Goal: Information Seeking & Learning: Learn about a topic

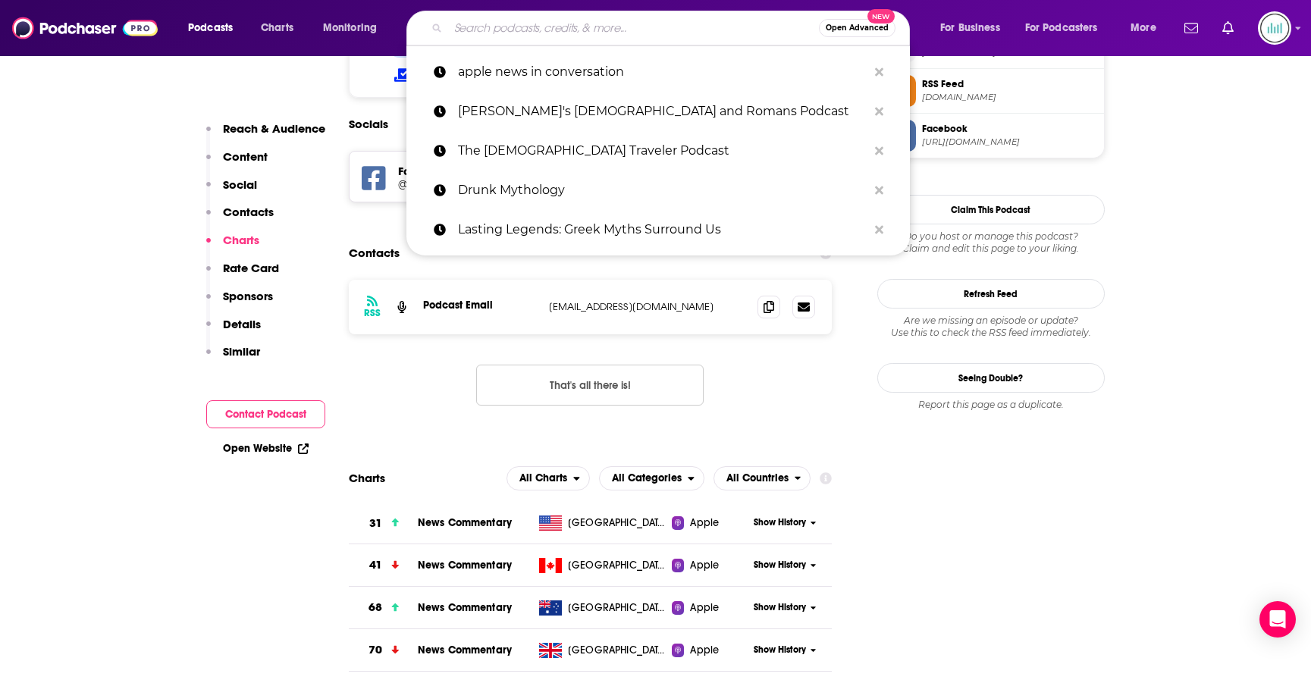
click at [552, 27] on input "Search podcasts, credits, & more..." at bounding box center [633, 28] width 371 height 24
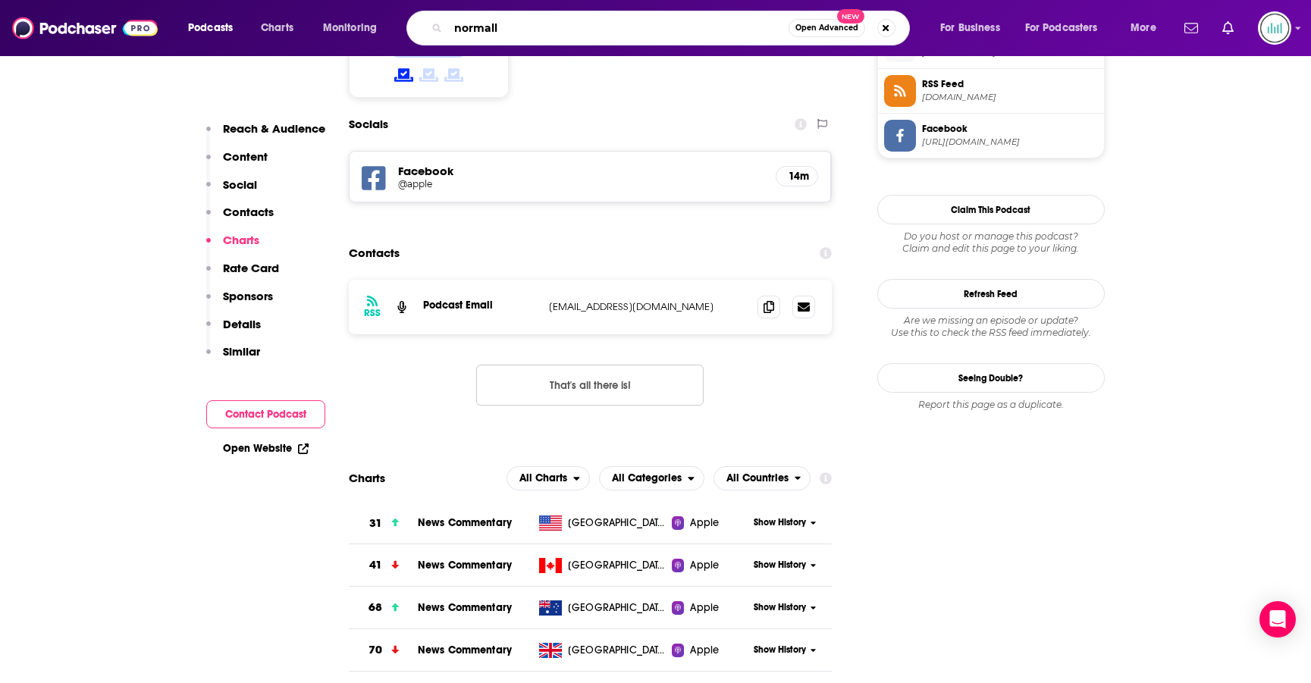
type input "normally"
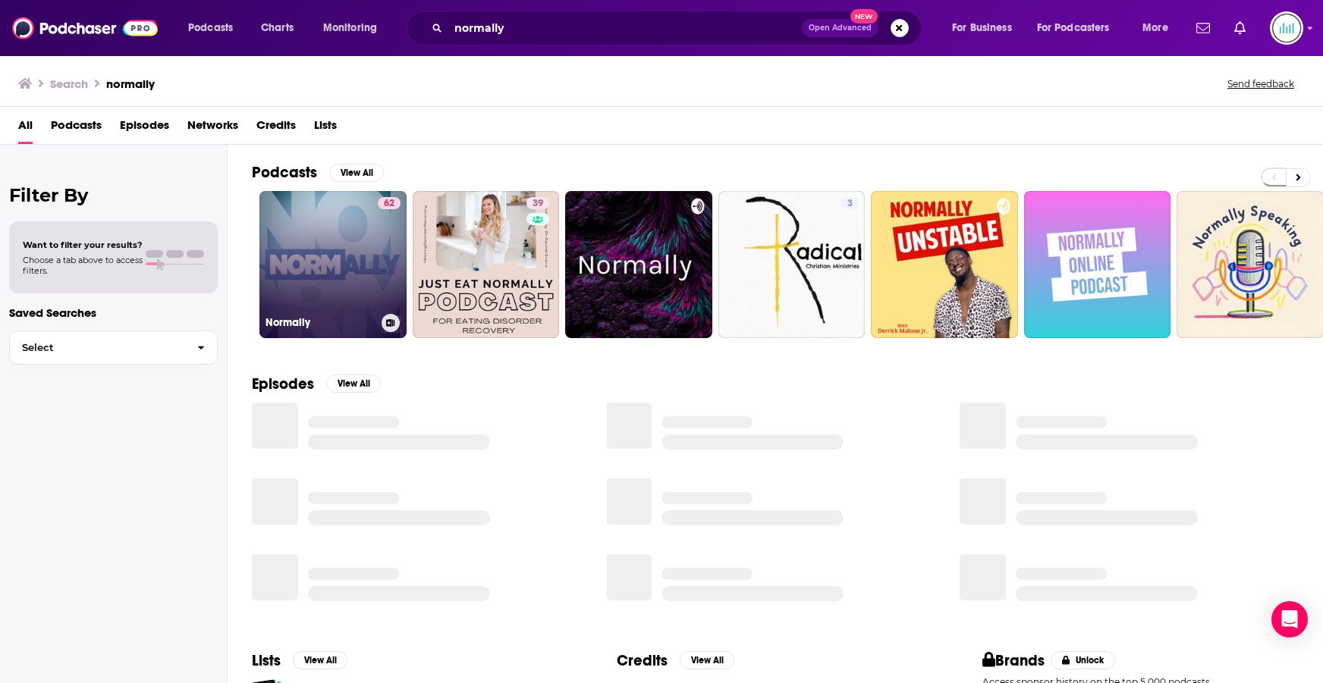
click at [353, 226] on link "62 Normally" at bounding box center [332, 264] width 147 height 147
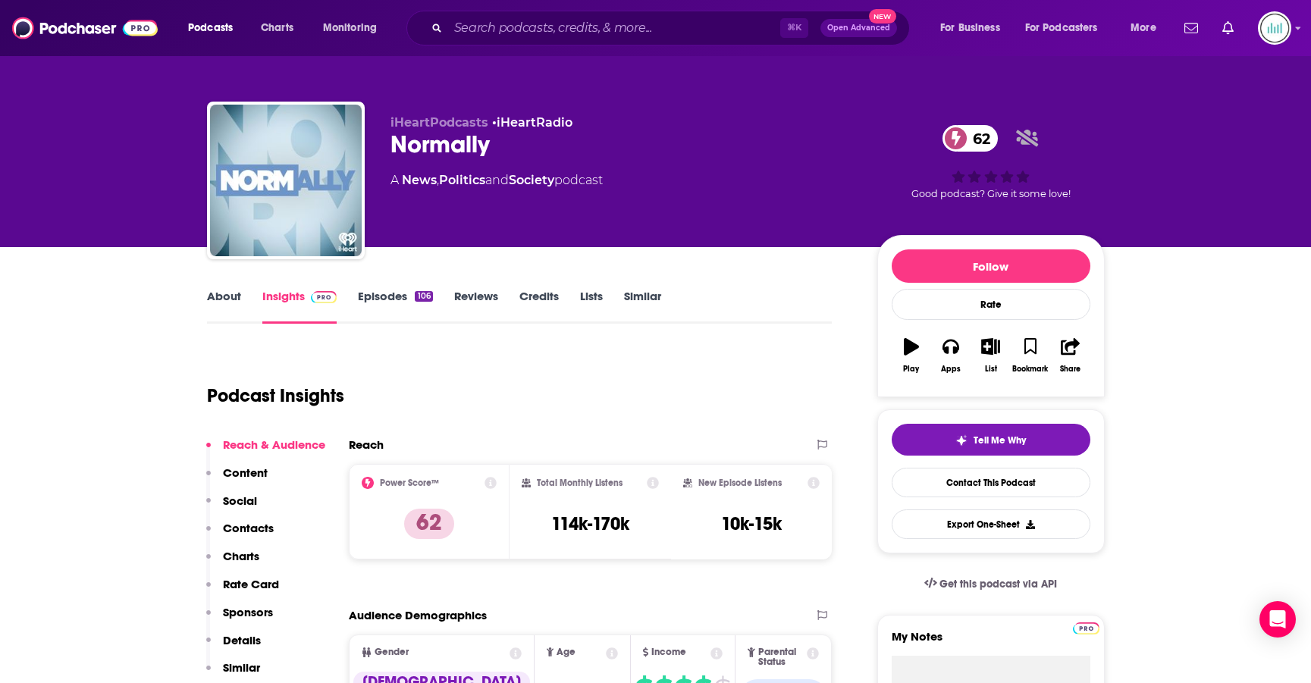
scroll to position [12, 0]
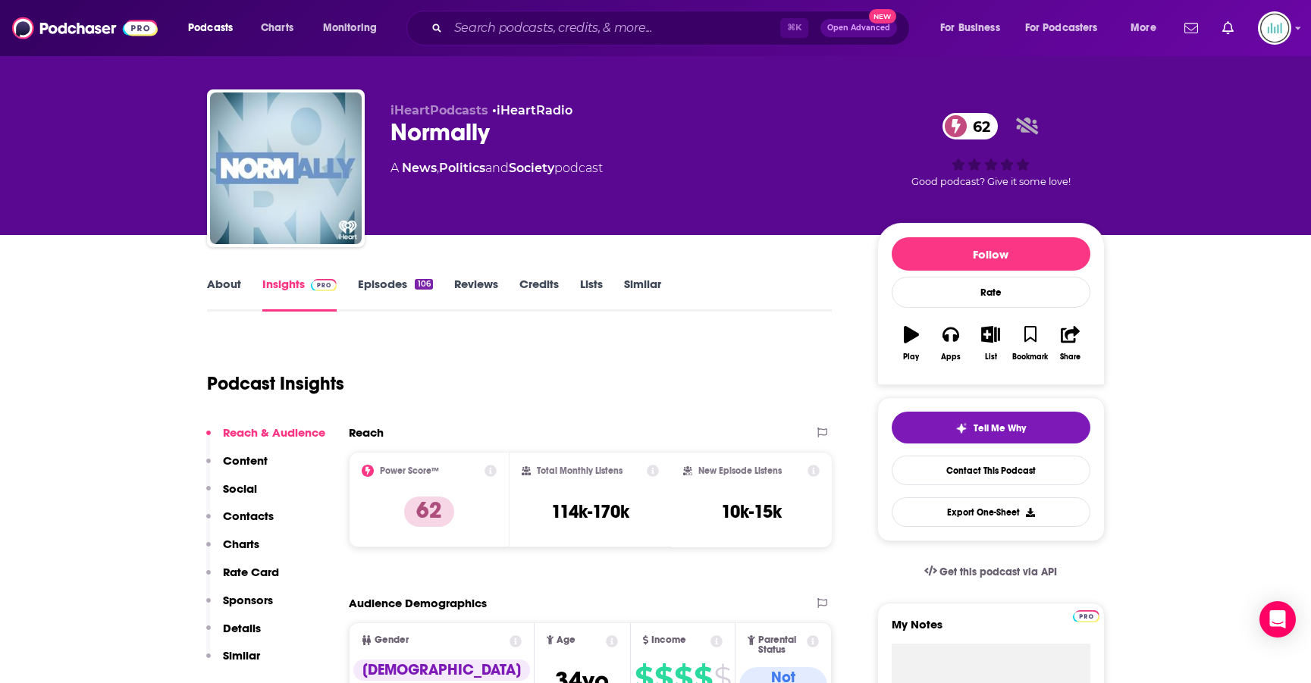
click at [238, 279] on link "About" at bounding box center [224, 294] width 34 height 35
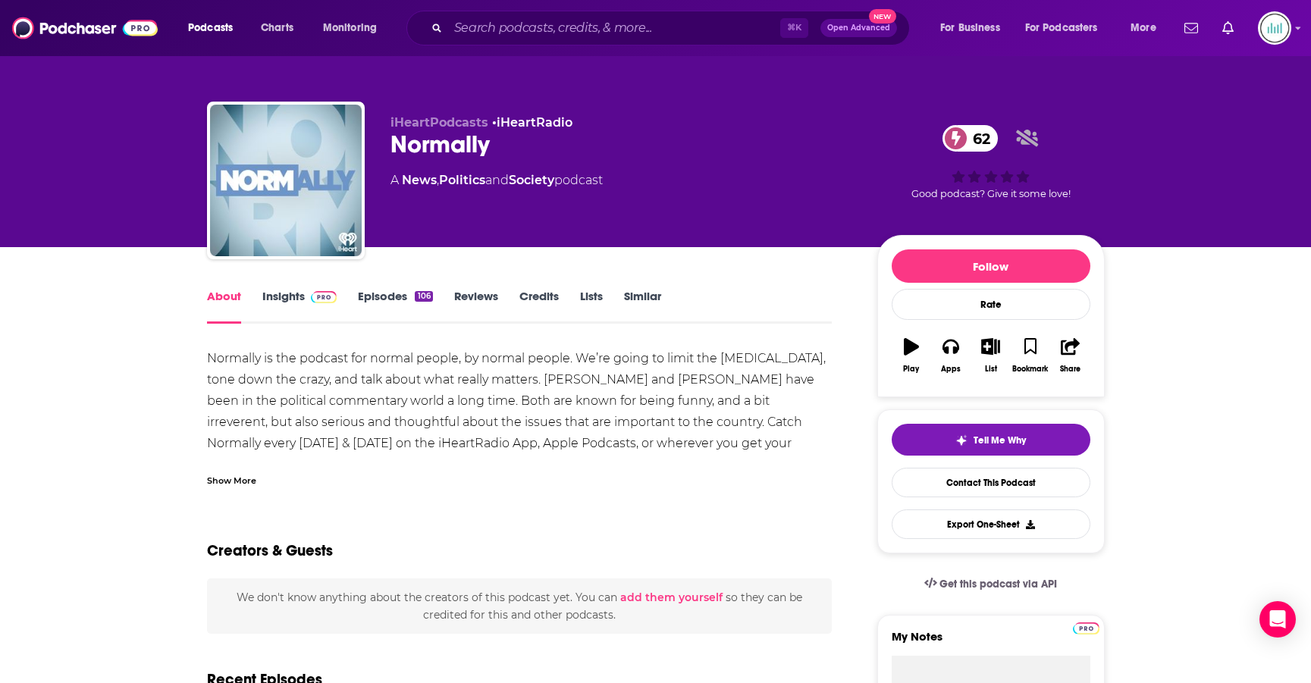
click at [372, 293] on link "Episodes 106" at bounding box center [395, 306] width 74 height 35
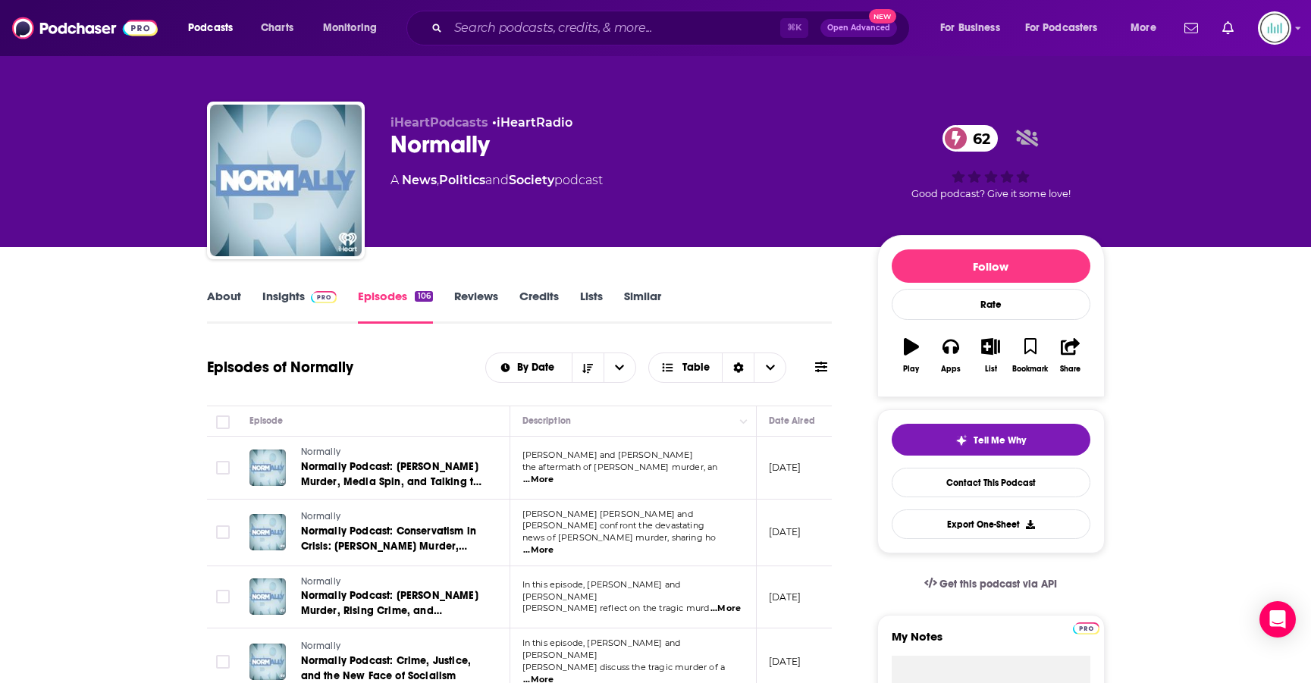
click at [554, 476] on span "...More" at bounding box center [538, 480] width 30 height 12
click at [350, 410] on th "Episode" at bounding box center [373, 421] width 273 height 30
click at [539, 30] on input "Search podcasts, credits, & more..." at bounding box center [614, 28] width 332 height 24
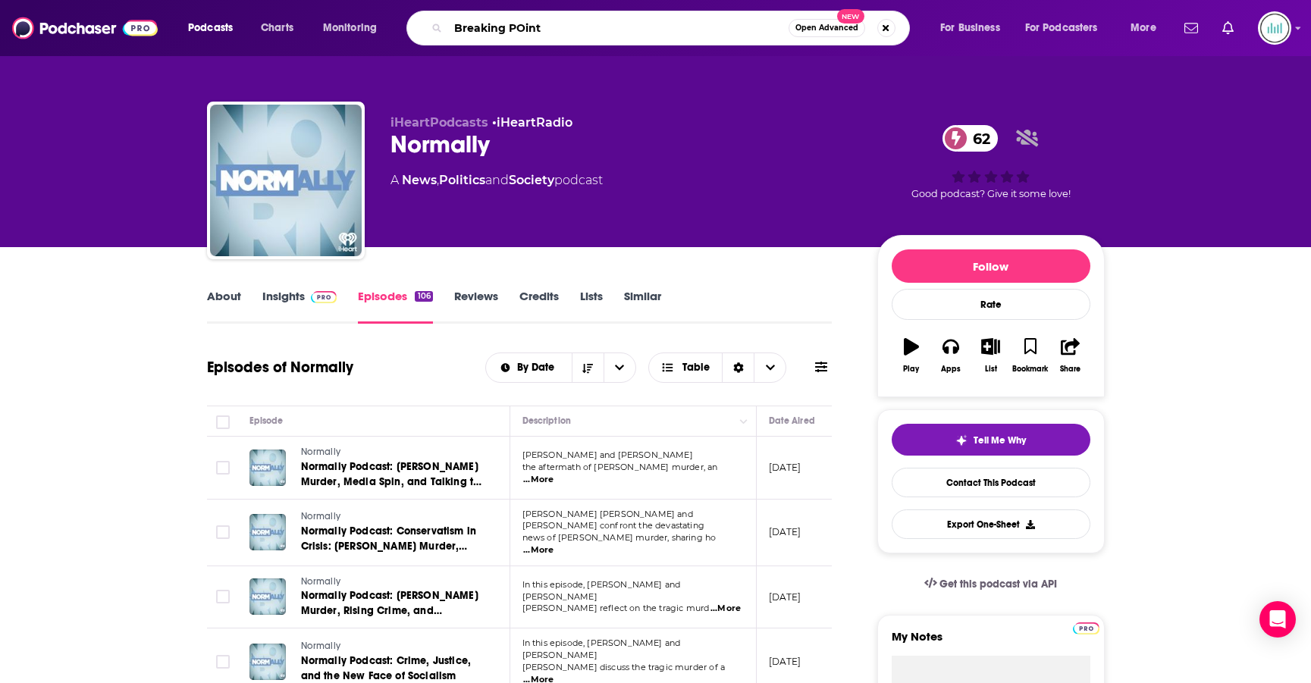
type input "Breaking POints"
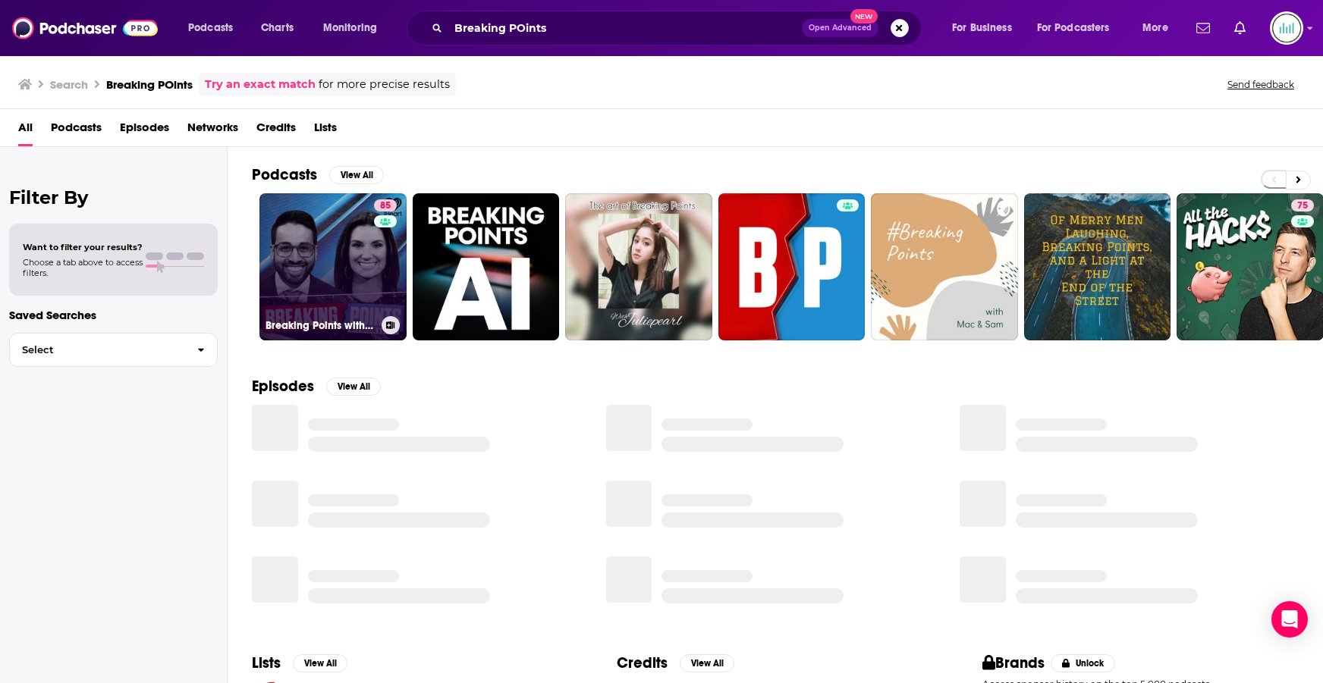
click at [322, 268] on link "85 Breaking Points with [PERSON_NAME] and [PERSON_NAME]" at bounding box center [332, 266] width 147 height 147
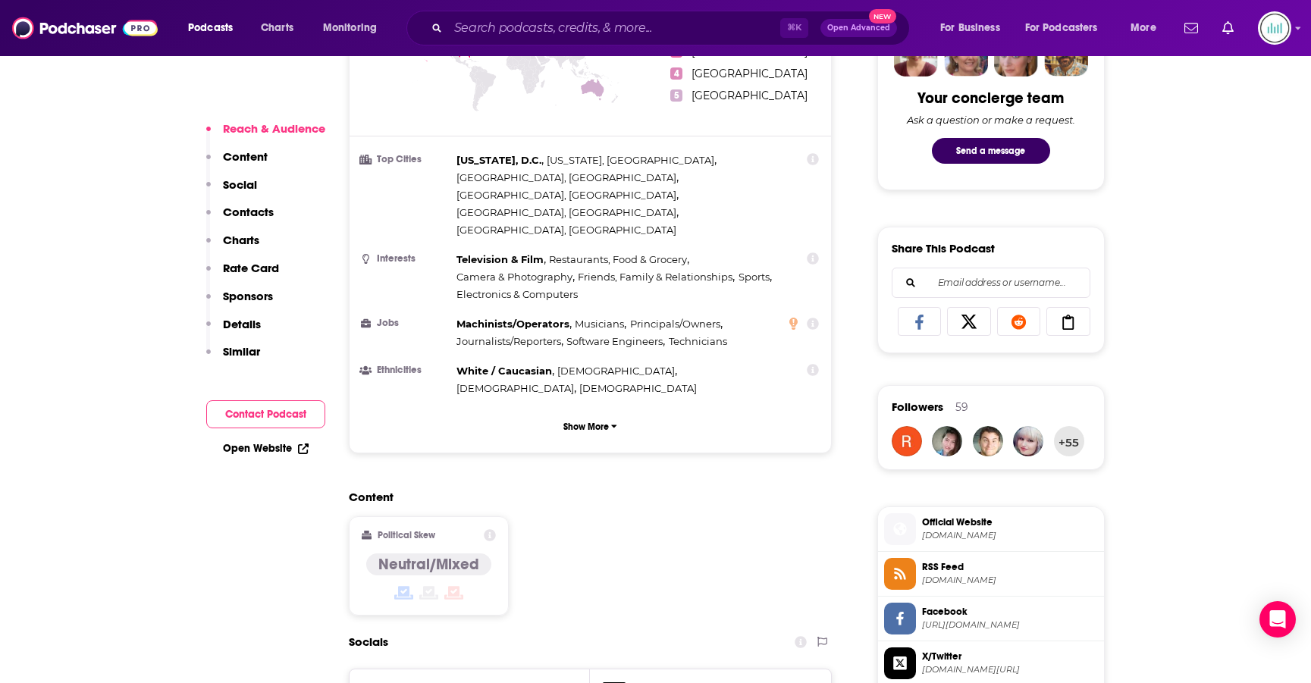
scroll to position [923, 0]
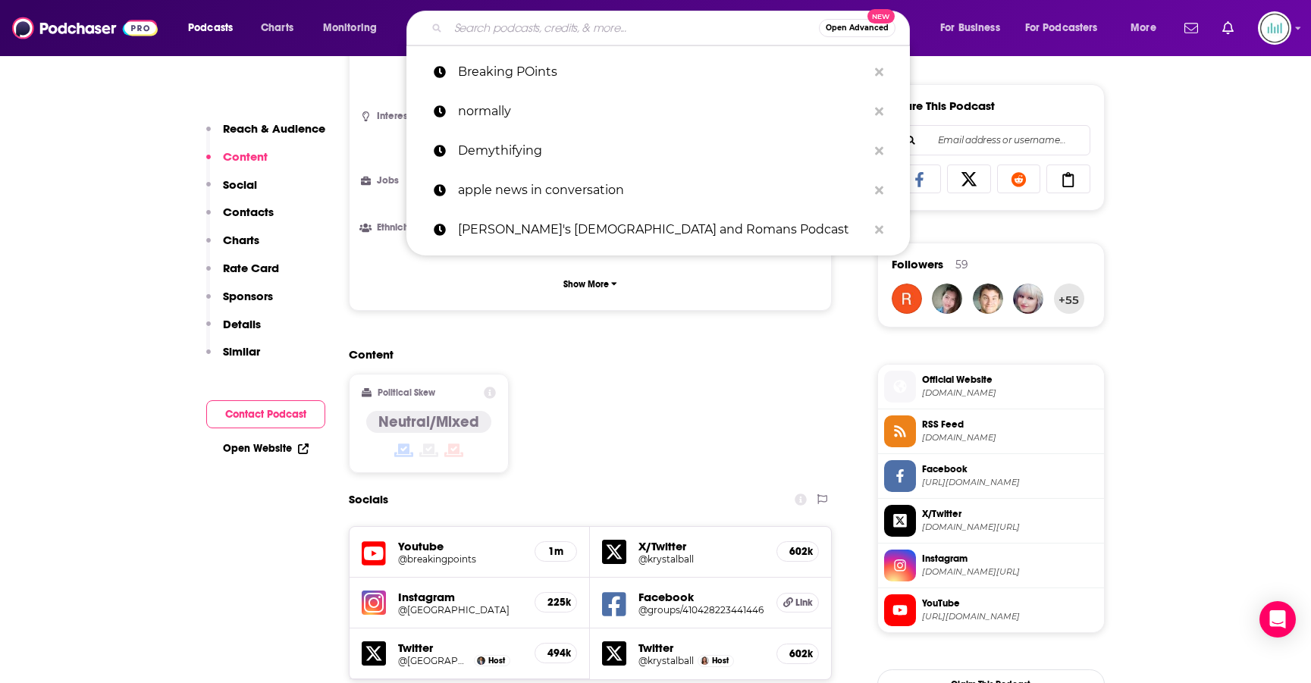
click at [482, 27] on input "Search podcasts, credits, & more..." at bounding box center [633, 28] width 371 height 24
paste input "The [PERSON_NAME] and [PERSON_NAME] Show"
type input "The [PERSON_NAME] and [PERSON_NAME] Show"
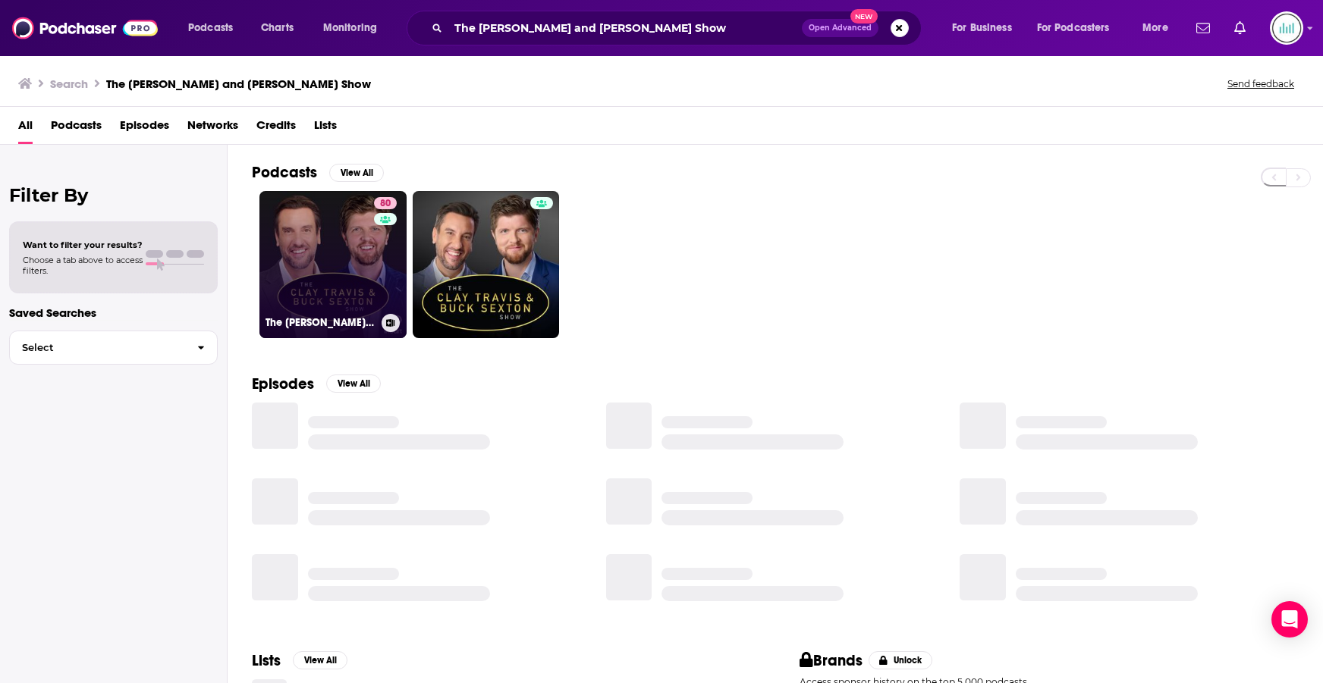
click at [317, 227] on link "80 The [PERSON_NAME] and [PERSON_NAME] Show" at bounding box center [332, 264] width 147 height 147
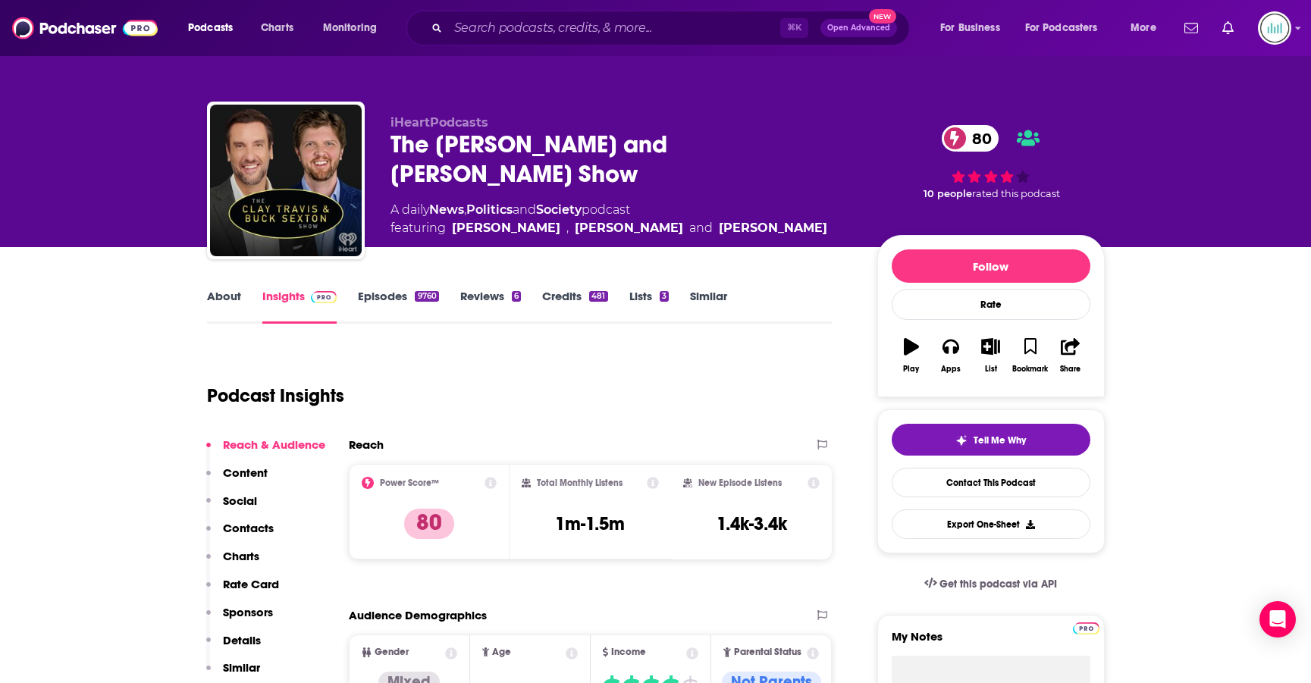
click at [215, 297] on link "About" at bounding box center [224, 306] width 34 height 35
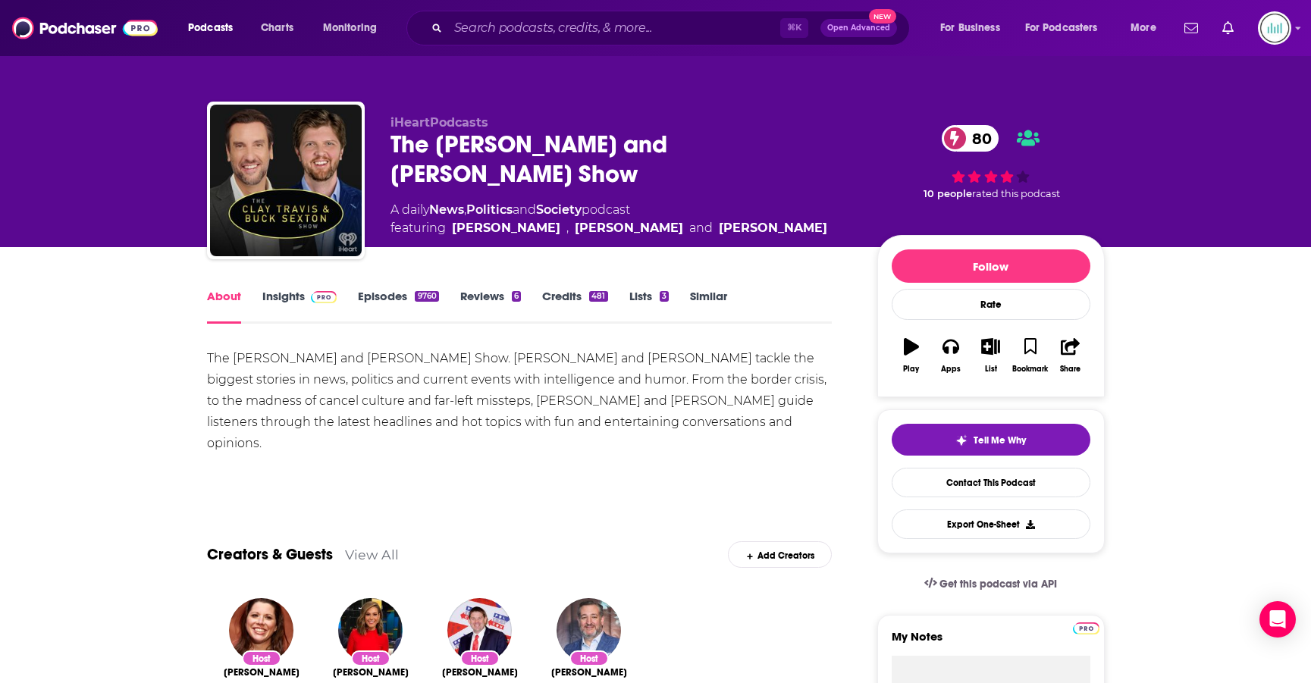
click at [263, 294] on link "Insights" at bounding box center [299, 306] width 75 height 35
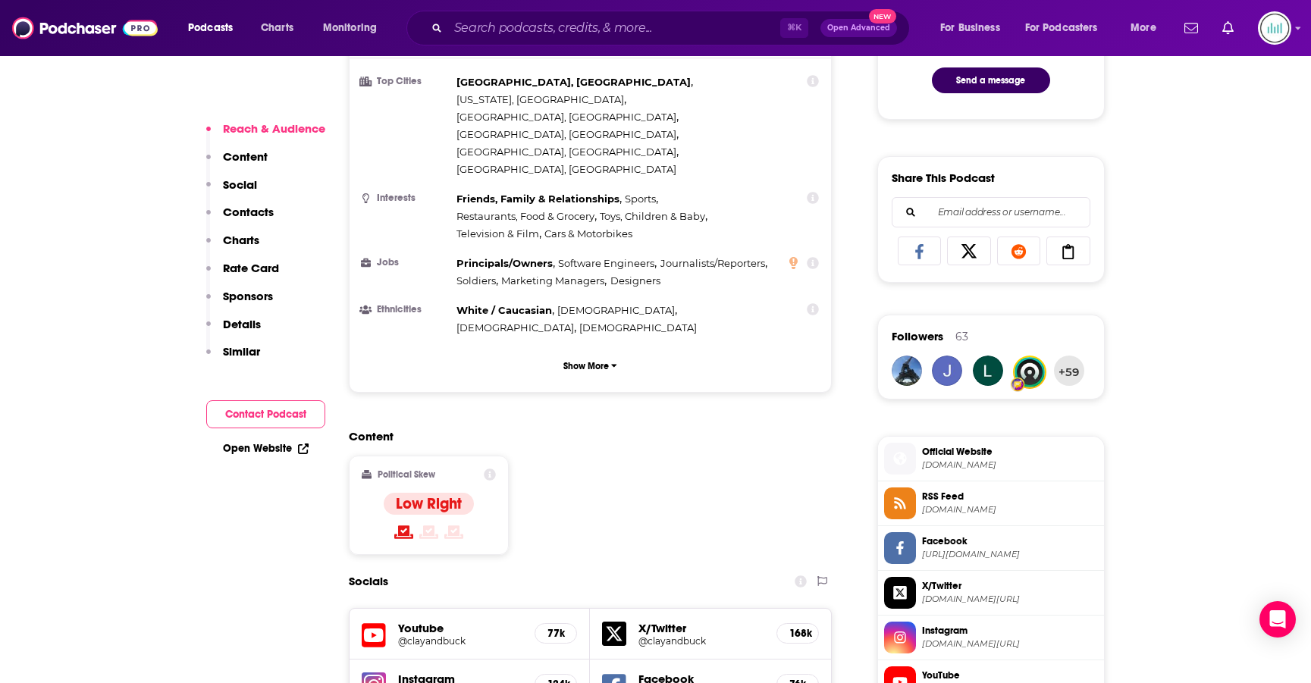
scroll to position [961, 0]
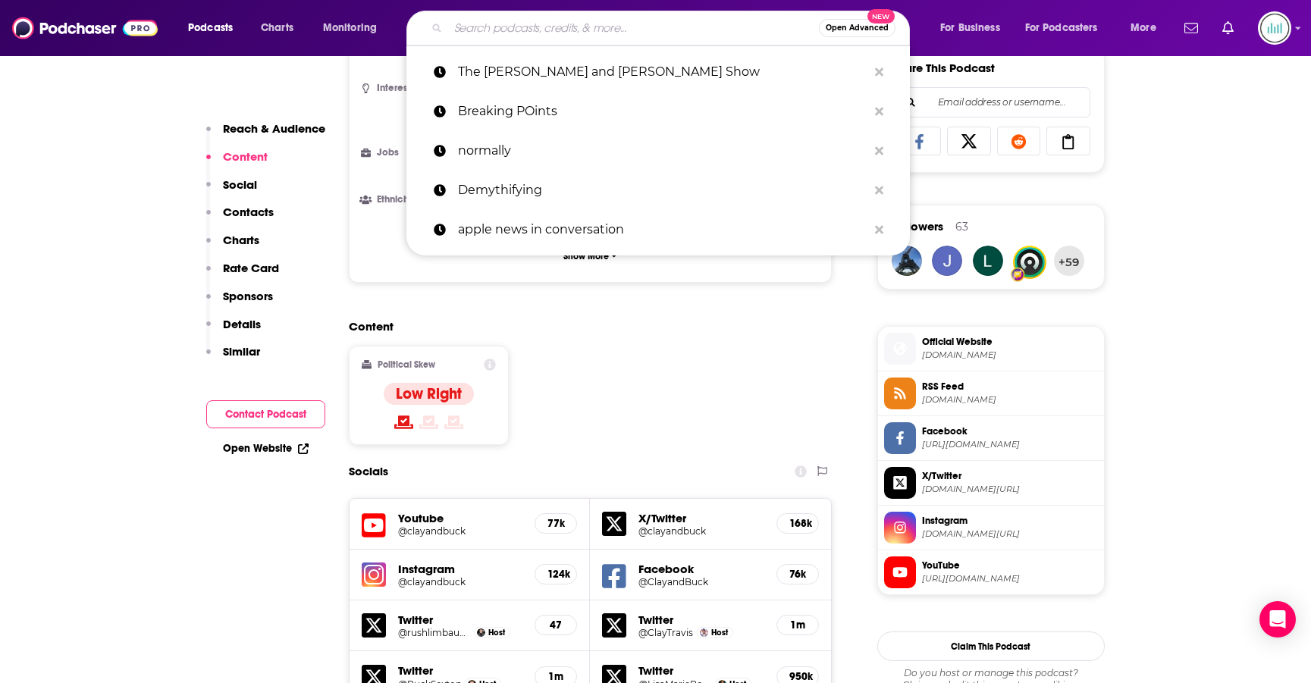
click at [548, 35] on input "Search podcasts, credits, & more..." at bounding box center [633, 28] width 371 height 24
paste input "The [PERSON_NAME] Show"
type input "The [PERSON_NAME] Show"
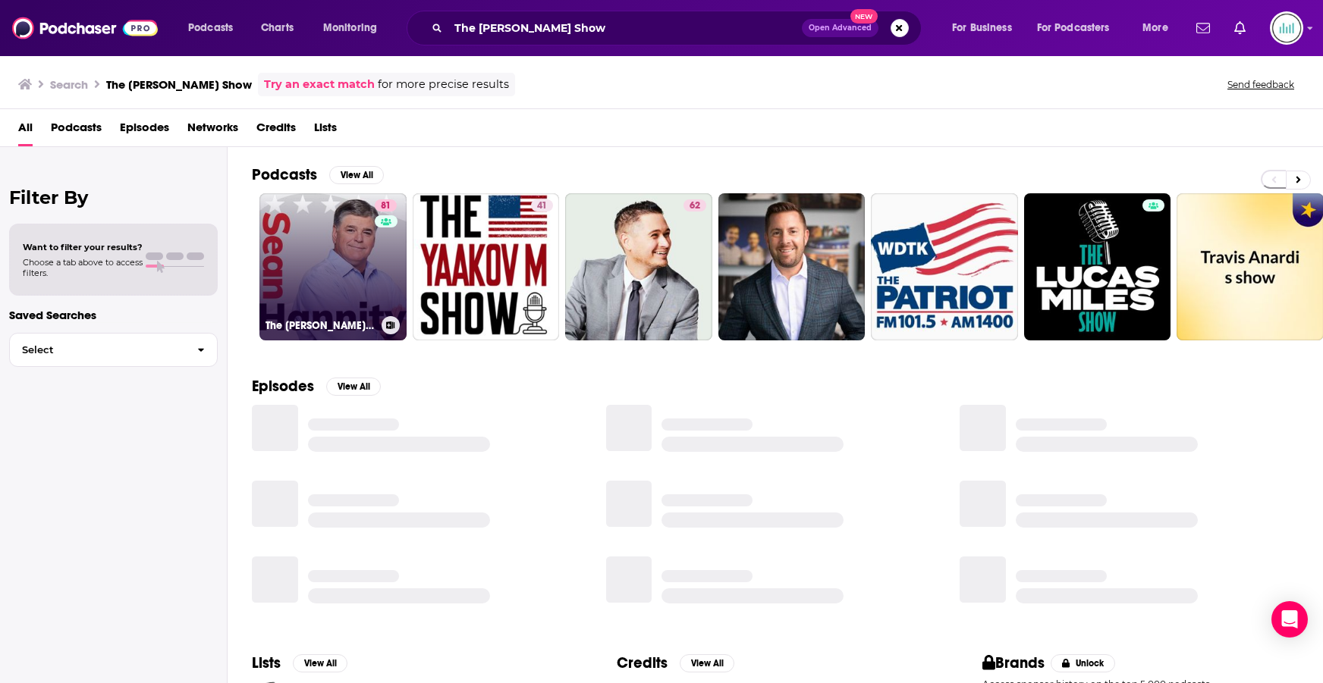
click at [325, 231] on link "81 The [PERSON_NAME] Show" at bounding box center [332, 266] width 147 height 147
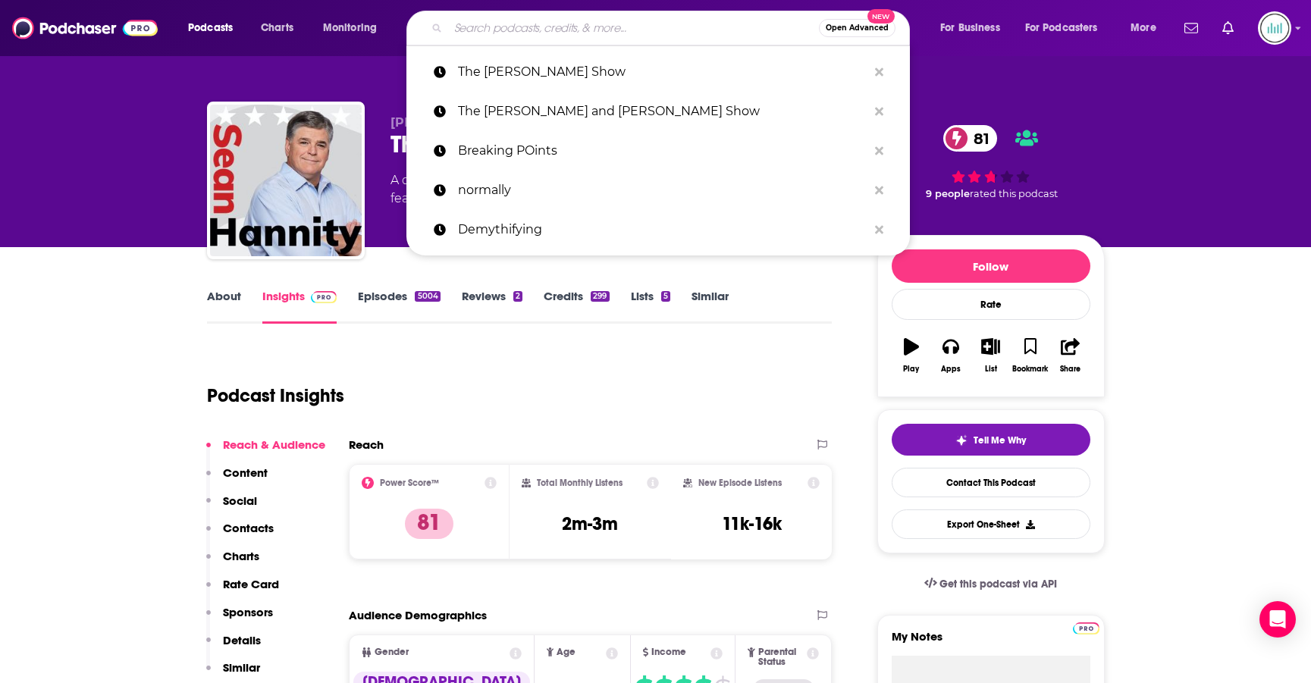
click at [507, 26] on input "Search podcasts, credits, & more..." at bounding box center [633, 28] width 371 height 24
click at [507, 27] on input "Search podcasts, credits, & more..." at bounding box center [633, 28] width 371 height 24
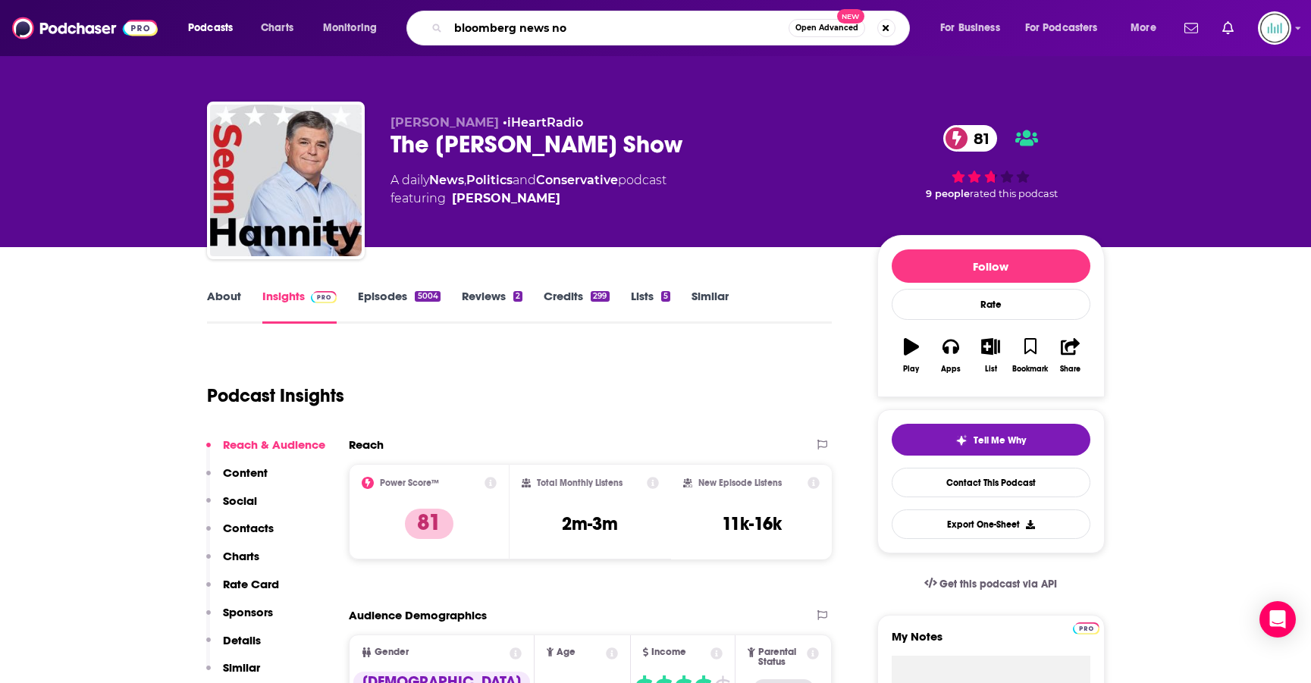
type input "bloomberg news now"
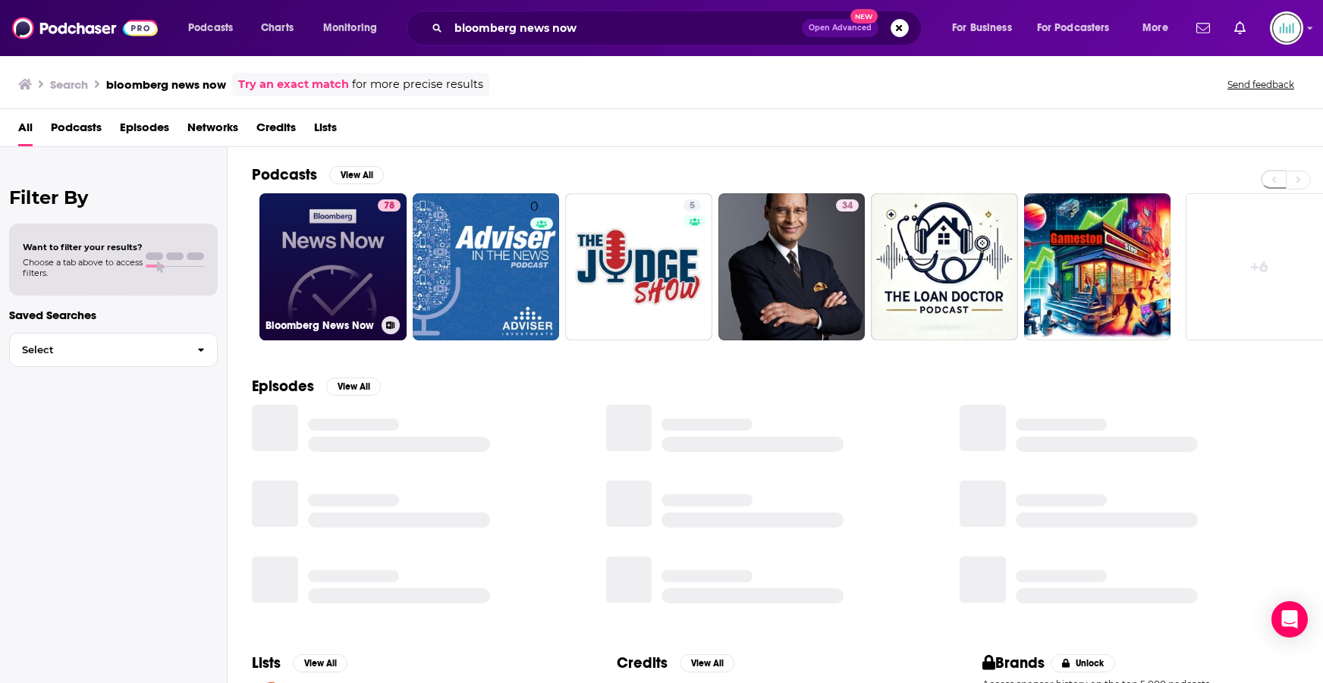
click at [339, 262] on link "78 Bloomberg News Now" at bounding box center [332, 266] width 147 height 147
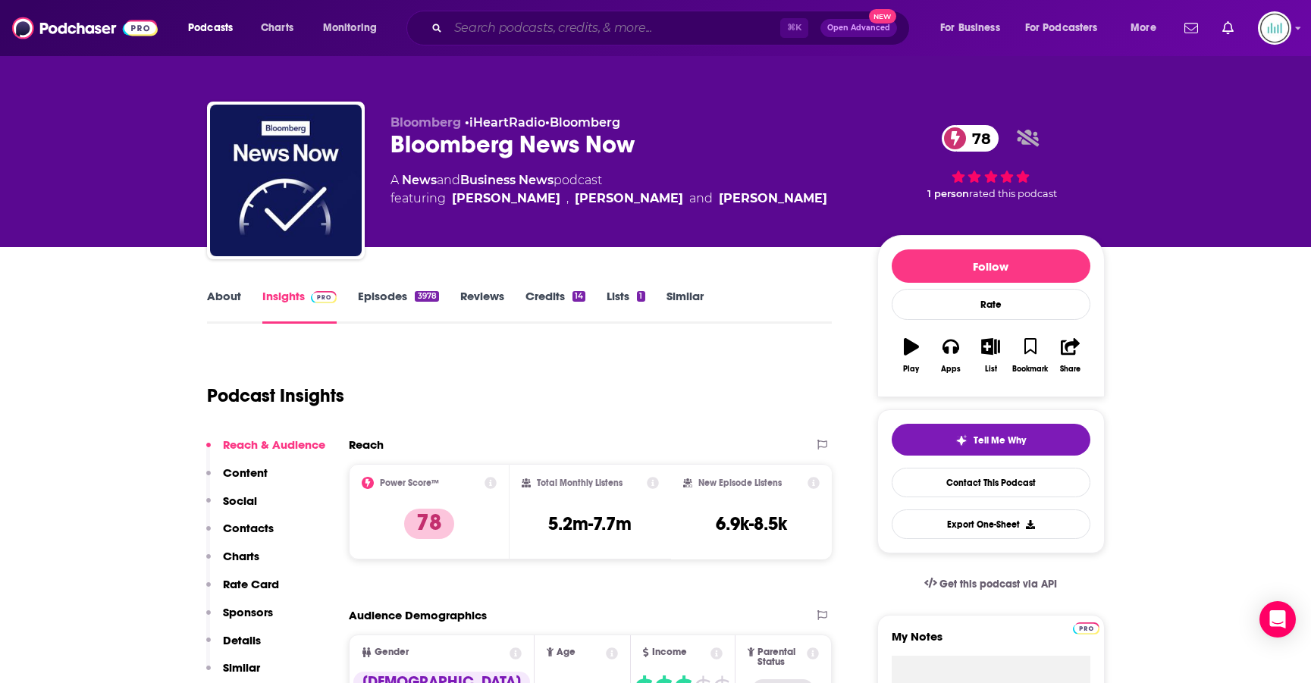
click at [589, 28] on input "Search podcasts, credits, & more..." at bounding box center [614, 28] width 332 height 24
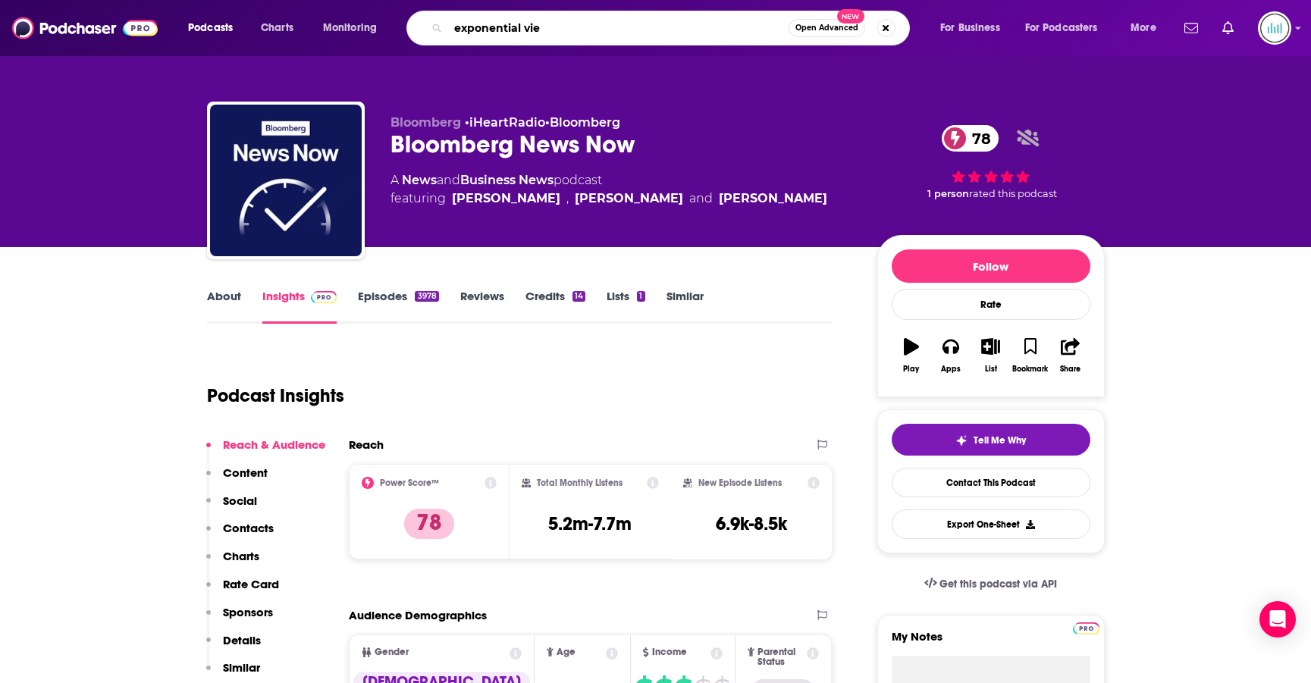
type input "exponential view"
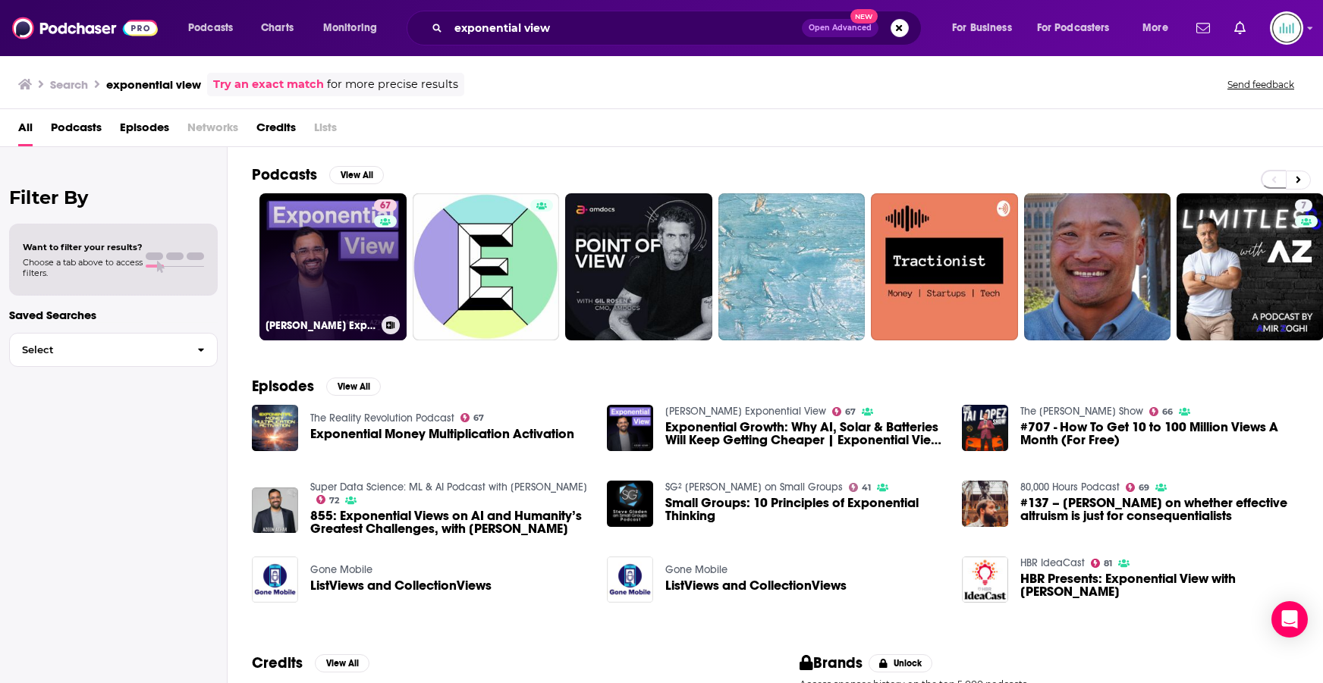
click at [359, 247] on link "67 [PERSON_NAME] Exponential View" at bounding box center [332, 266] width 147 height 147
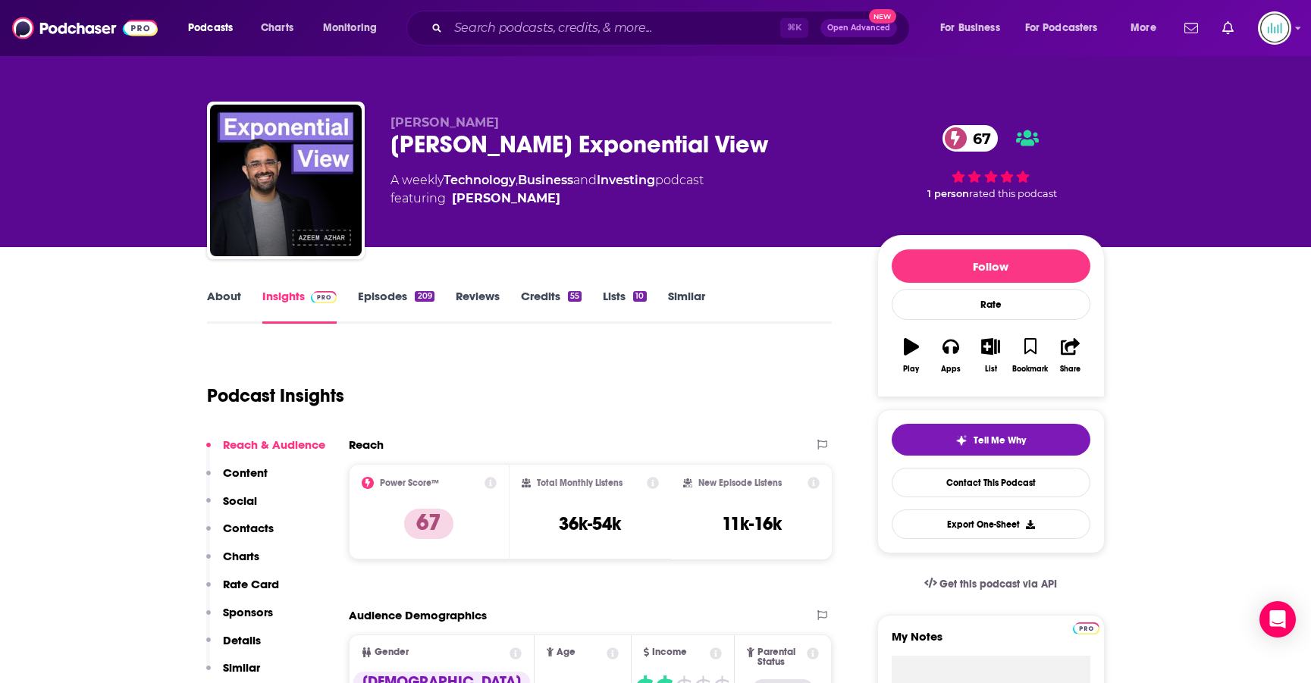
click at [232, 298] on link "About" at bounding box center [224, 306] width 34 height 35
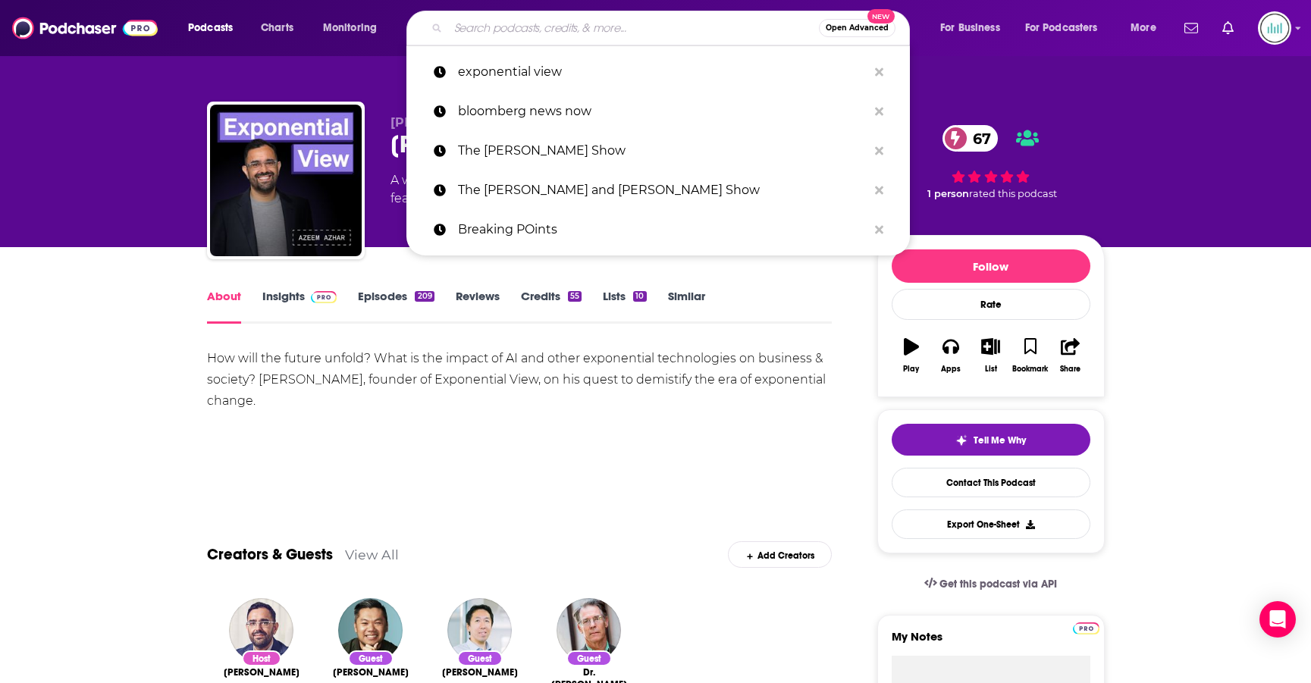
click at [491, 28] on input "Search podcasts, credits, & more..." at bounding box center [633, 28] width 371 height 24
paste input "Breaking History"
type input "Breaking History"
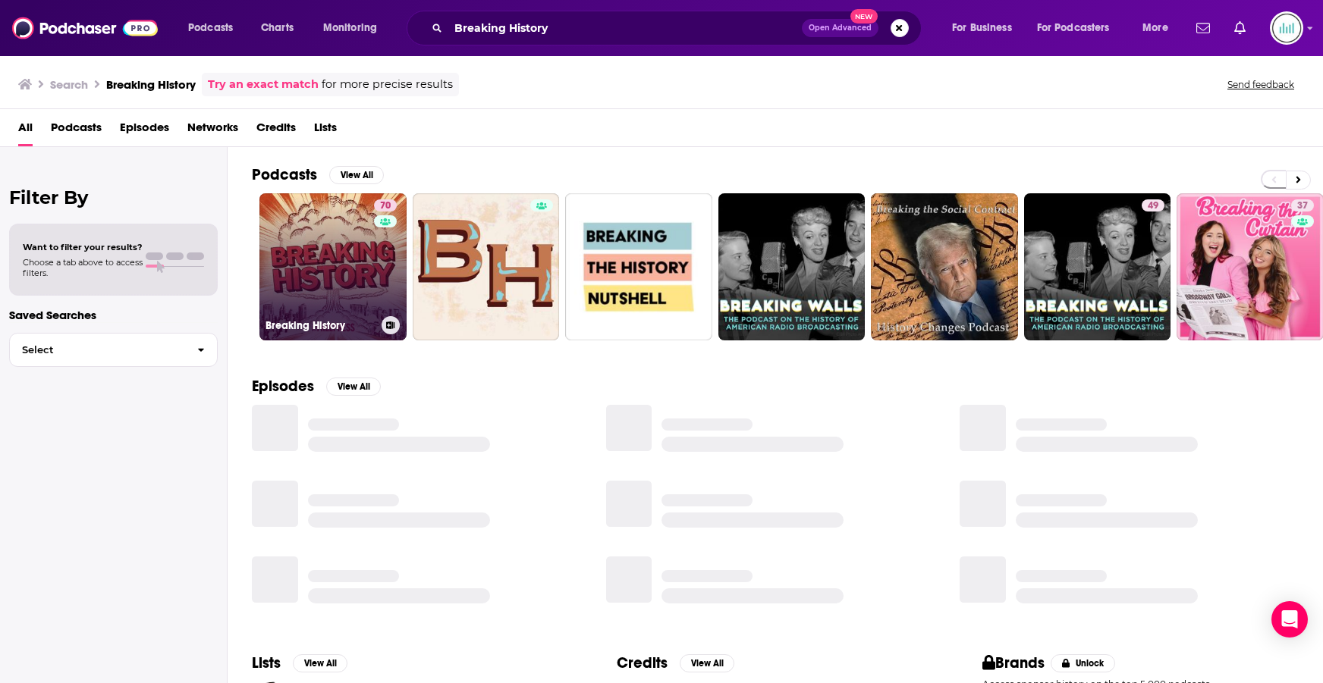
click at [328, 260] on link "70 Breaking History" at bounding box center [332, 266] width 147 height 147
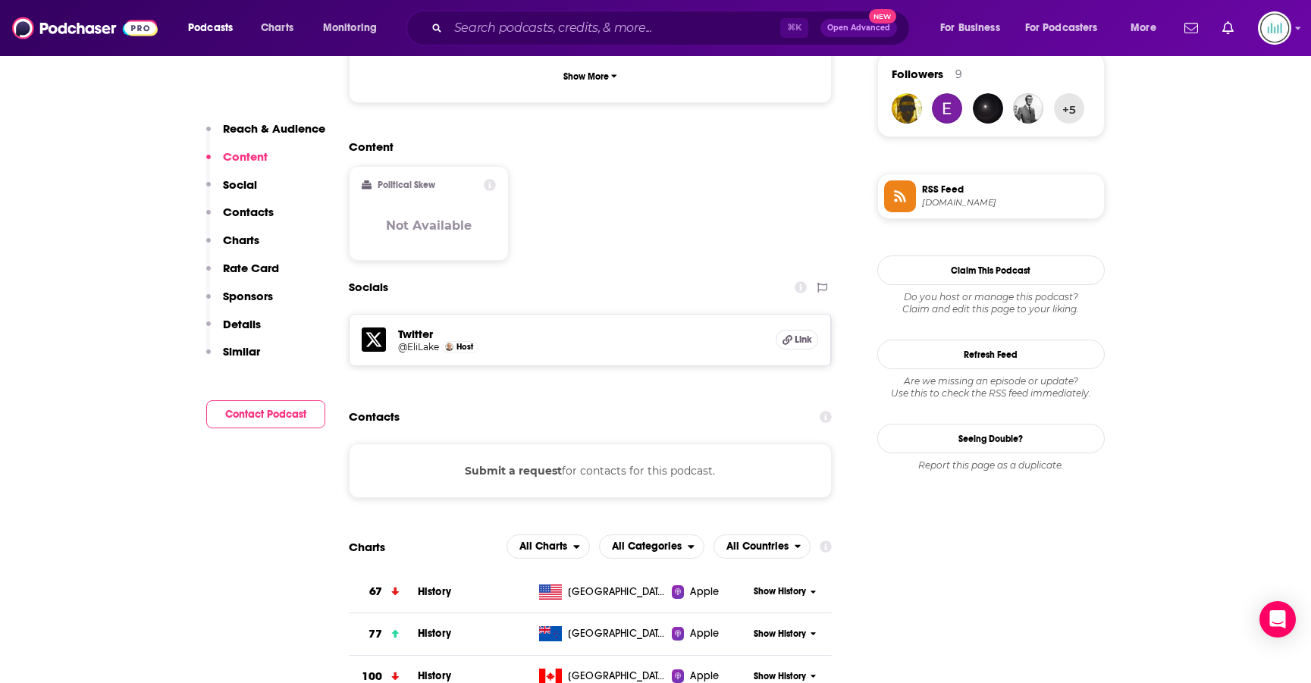
scroll to position [1153, 0]
